Goal: Navigation & Orientation: Find specific page/section

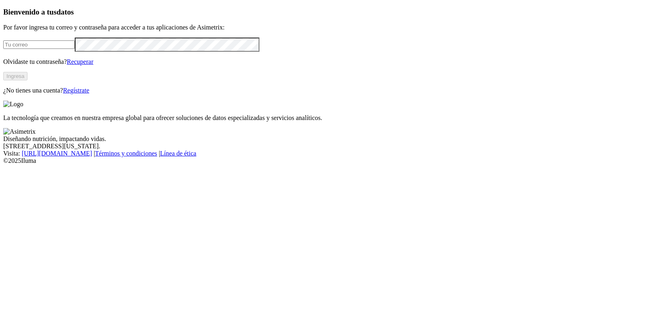
type input "[PERSON_NAME][EMAIL_ADDRESS][DOMAIN_NAME]"
click at [27, 80] on button "Ingresa" at bounding box center [15, 76] width 24 height 8
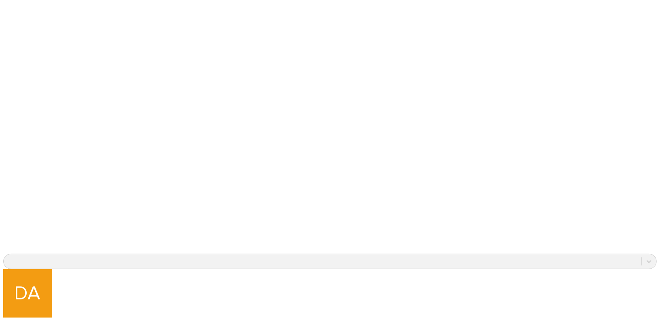
scroll to position [637, 0]
